Goal: Information Seeking & Learning: Learn about a topic

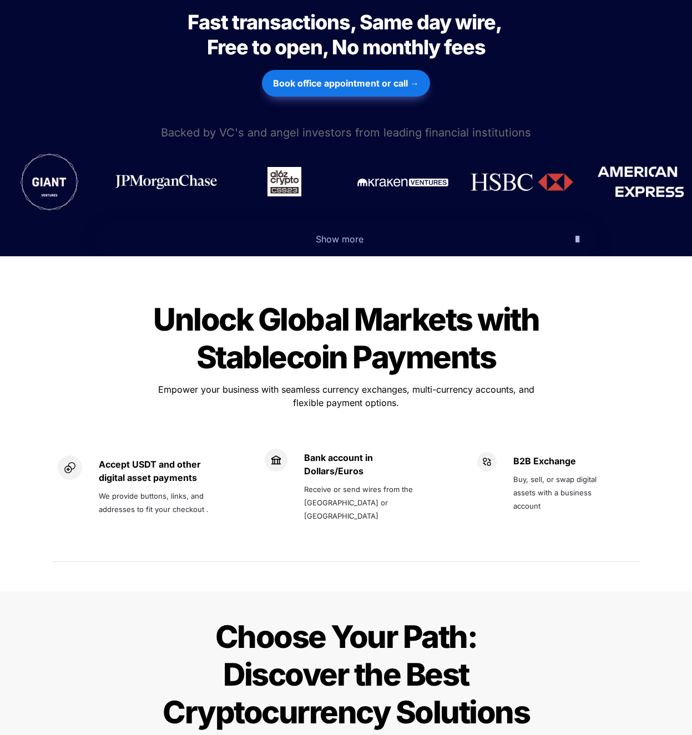
scroll to position [543, 0]
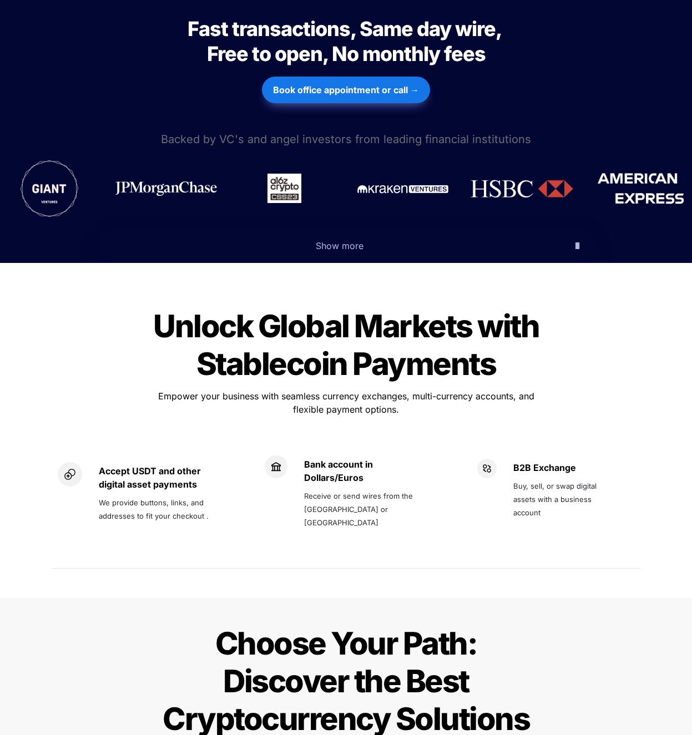
click at [554, 237] on p "Show more" at bounding box center [339, 246] width 453 height 18
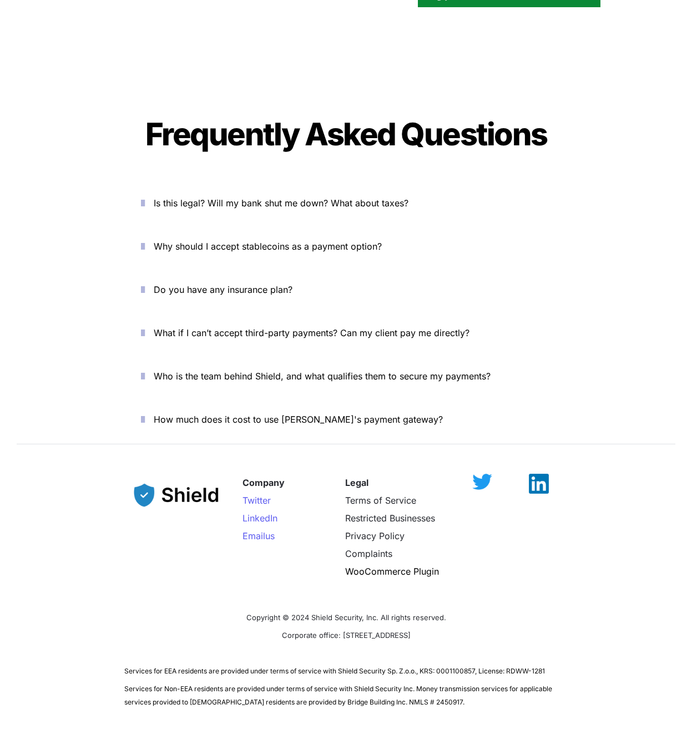
scroll to position [4119, 0]
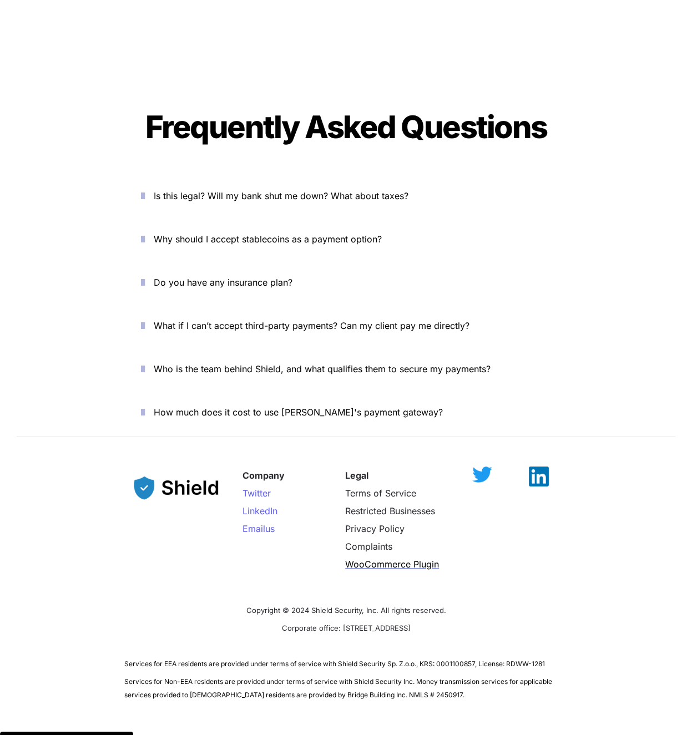
click at [410, 559] on span "WooCommerce Plugin" at bounding box center [392, 564] width 94 height 11
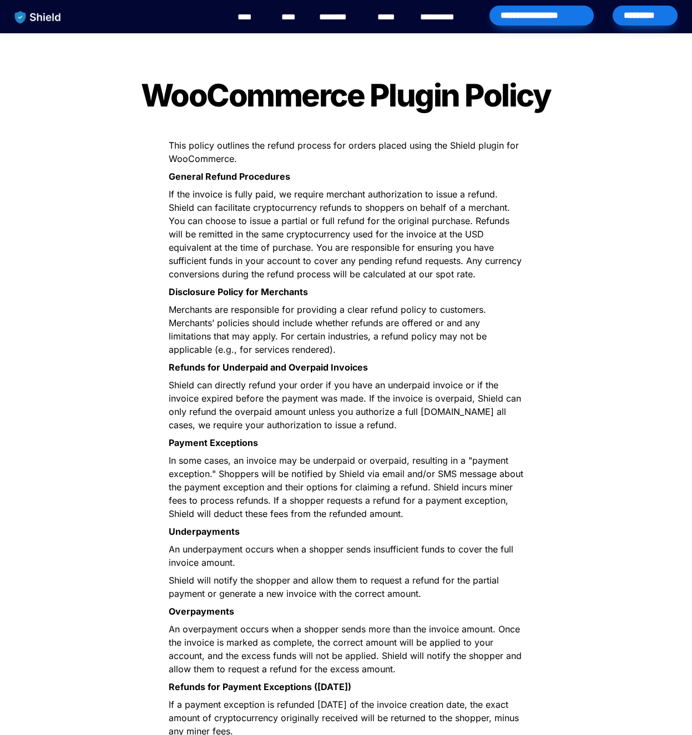
click at [369, 362] on p "Refunds for Underpaid and Overpaid Invoices" at bounding box center [346, 368] width 388 height 18
